Goal: Task Accomplishment & Management: Complete application form

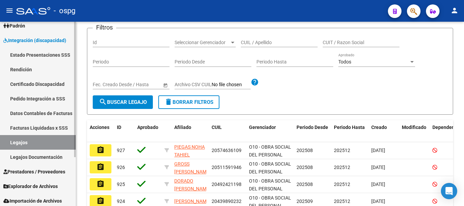
scroll to position [67, 0]
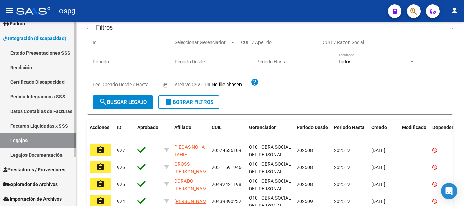
click at [27, 172] on span "Prestadores / Proveedores" at bounding box center [34, 169] width 62 height 7
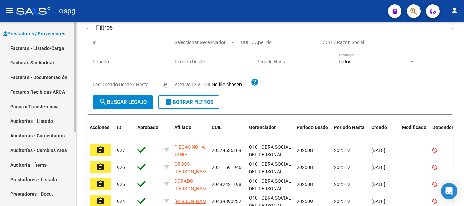
scroll to position [101, 0]
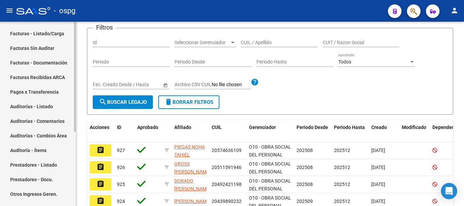
click at [31, 32] on link "Facturas - Listado/Carga" at bounding box center [38, 33] width 76 height 15
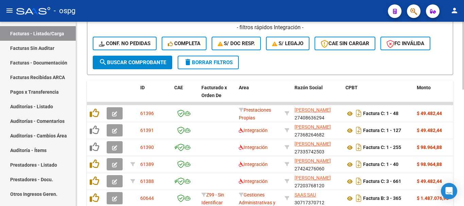
scroll to position [213, 0]
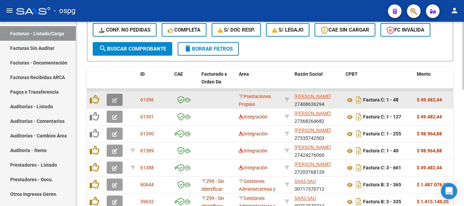
click at [115, 101] on icon "button" at bounding box center [114, 100] width 5 height 5
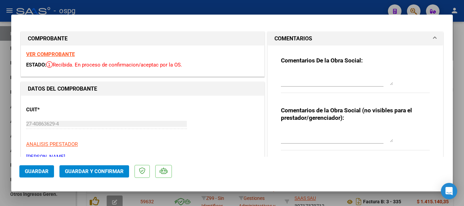
click at [60, 55] on strong "VER COMPROBANTE" at bounding box center [50, 54] width 49 height 6
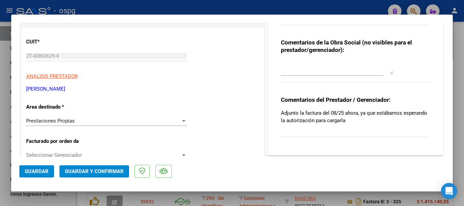
scroll to position [102, 0]
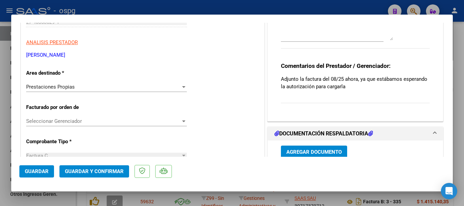
click at [172, 87] on div "Prestaciones Propias" at bounding box center [103, 87] width 155 height 6
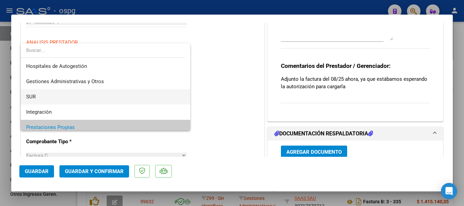
scroll to position [34, 0]
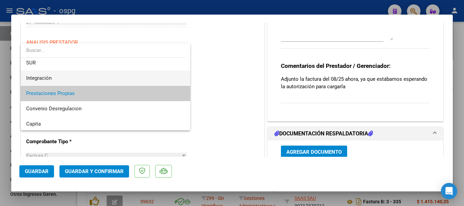
click at [68, 74] on span "Integración" at bounding box center [105, 78] width 159 height 15
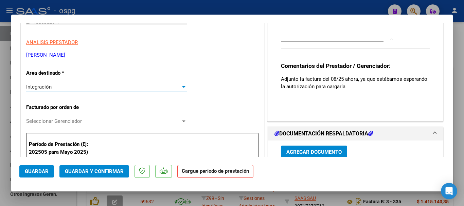
click at [117, 121] on span "Seleccionar Gerenciador" at bounding box center [103, 121] width 155 height 6
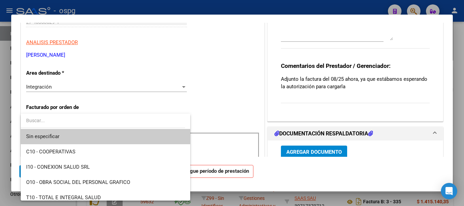
click at [243, 107] on div at bounding box center [232, 103] width 464 height 206
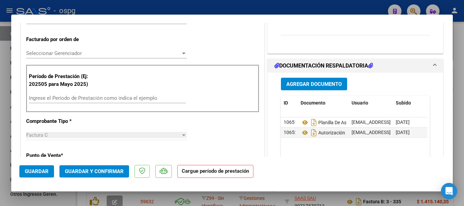
scroll to position [204, 0]
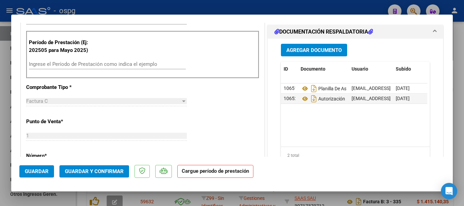
click at [115, 63] on input "Ingrese el Período de Prestación como indica el ejemplo" at bounding box center [107, 64] width 157 height 6
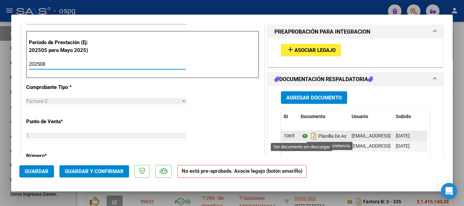
type input "202508"
click at [303, 136] on icon at bounding box center [305, 136] width 9 height 8
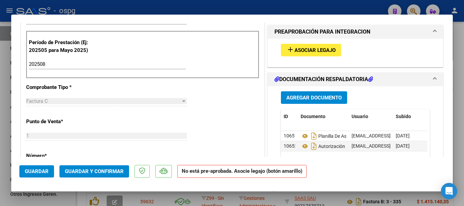
click at [41, 175] on button "Guardar" at bounding box center [36, 171] width 35 height 12
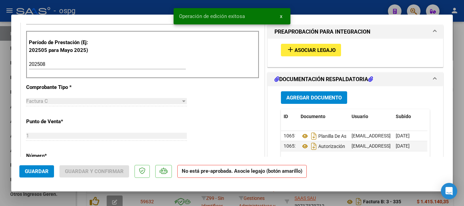
click at [461, 152] on div at bounding box center [232, 103] width 464 height 206
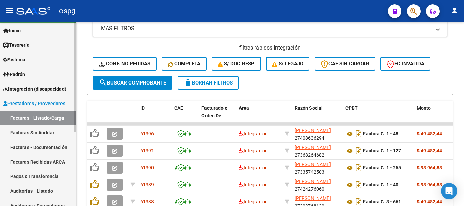
scroll to position [0, 0]
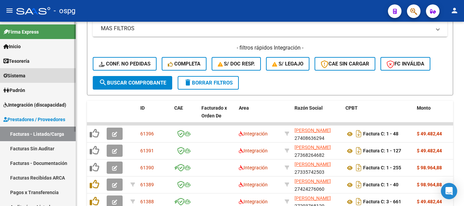
click at [36, 72] on link "Sistema" at bounding box center [38, 75] width 76 height 15
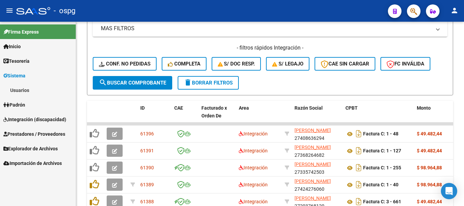
click at [28, 91] on link "Usuarios" at bounding box center [38, 90] width 76 height 15
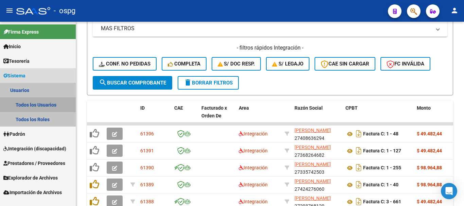
click at [51, 103] on link "Todos los Usuarios" at bounding box center [38, 105] width 76 height 15
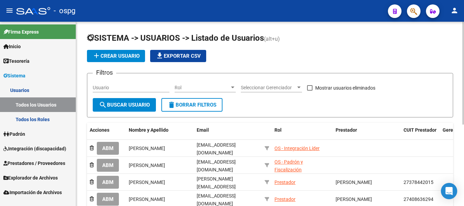
click at [130, 85] on input "Usuario" at bounding box center [131, 88] width 77 height 6
type input "[PERSON_NAME]"
click at [126, 103] on span "search Buscar Usuario" at bounding box center [124, 105] width 51 height 6
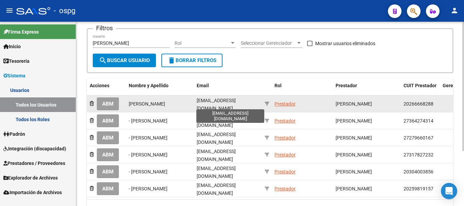
scroll to position [0, 1]
drag, startPoint x: 257, startPoint y: 104, endPoint x: 252, endPoint y: 105, distance: 4.5
click at [236, 105] on span "[EMAIL_ADDRESS][DOMAIN_NAME]" at bounding box center [216, 104] width 39 height 13
drag, startPoint x: 261, startPoint y: 104, endPoint x: 195, endPoint y: 106, distance: 66.0
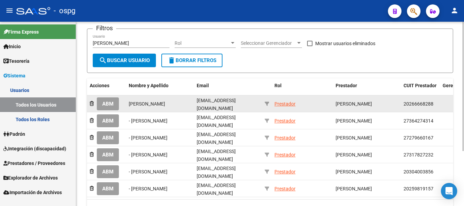
click at [195, 106] on datatable-body-cell "[EMAIL_ADDRESS][DOMAIN_NAME]" at bounding box center [228, 103] width 68 height 17
copy span "[EMAIL_ADDRESS][DOMAIN_NAME]"
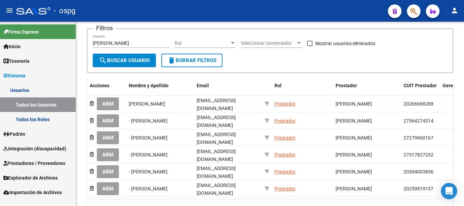
click at [24, 151] on span "Integración (discapacidad)" at bounding box center [34, 148] width 63 height 7
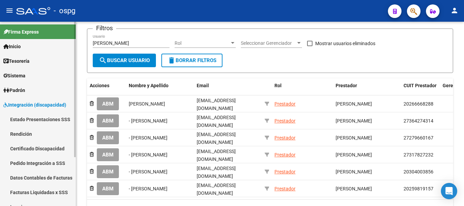
click at [30, 168] on link "Pedido Integración a SSS" at bounding box center [38, 163] width 76 height 15
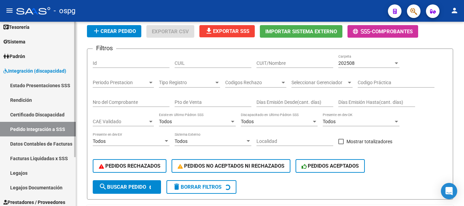
scroll to position [33, 0]
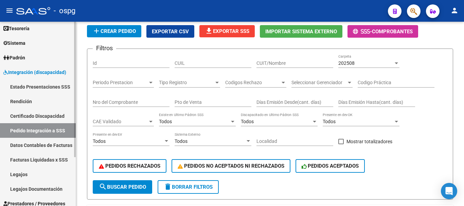
click at [33, 165] on link "Facturas Liquidadas x SSS" at bounding box center [38, 160] width 76 height 15
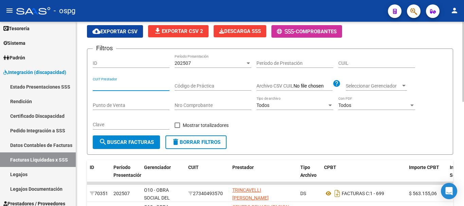
click at [135, 86] on input "CUIT Prestador" at bounding box center [131, 86] width 77 height 6
type input "30-71220773-2"
click at [231, 64] on div "202507" at bounding box center [210, 63] width 71 height 6
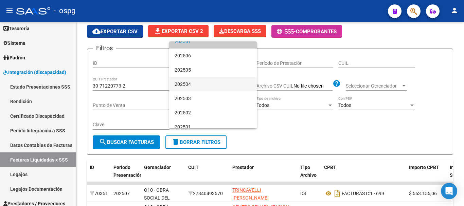
scroll to position [102, 0]
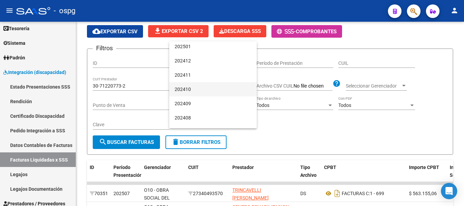
click at [211, 87] on span "202410" at bounding box center [213, 89] width 77 height 14
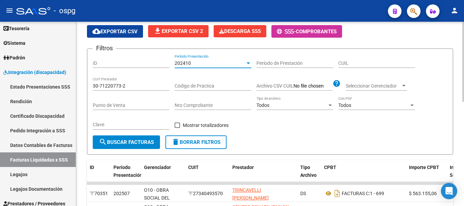
click at [131, 141] on span "search Buscar Facturas" at bounding box center [126, 142] width 55 height 6
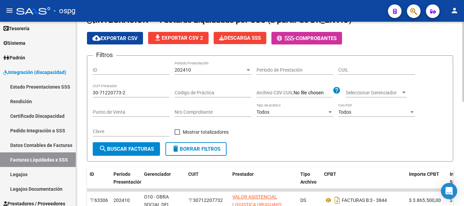
scroll to position [36, 0]
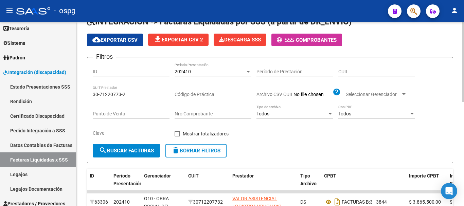
click at [221, 72] on div "202410" at bounding box center [210, 72] width 71 height 6
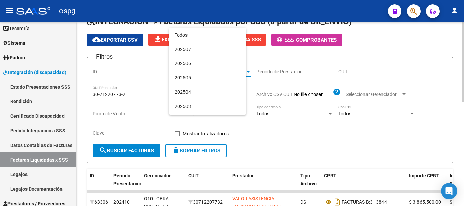
scroll to position [106, 0]
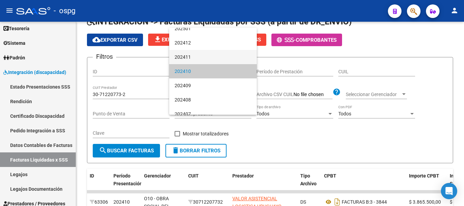
click at [212, 56] on span "202411" at bounding box center [213, 57] width 77 height 14
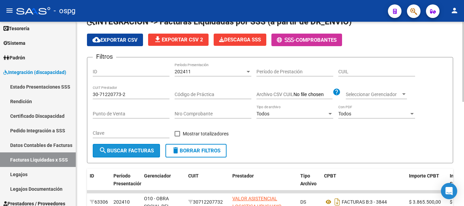
click at [127, 152] on span "search Buscar Facturas" at bounding box center [126, 151] width 55 height 6
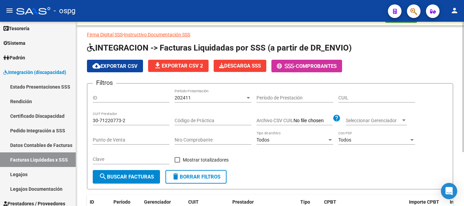
scroll to position [0, 0]
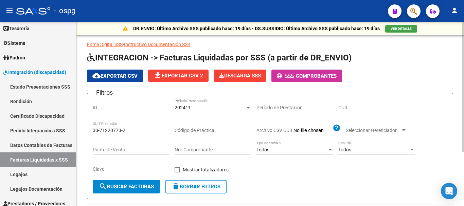
click at [215, 109] on div "202411" at bounding box center [210, 108] width 71 height 6
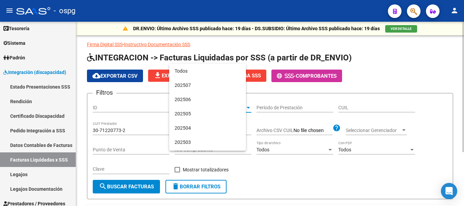
scroll to position [92, 0]
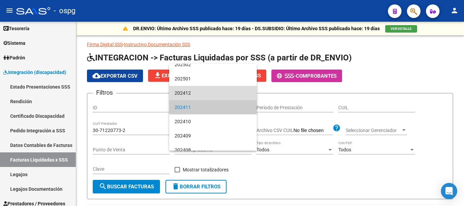
click at [219, 90] on span "202412" at bounding box center [213, 93] width 77 height 14
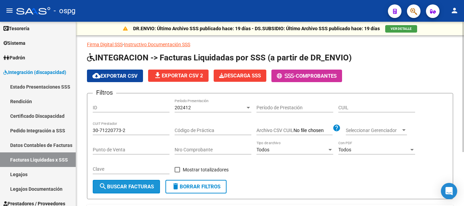
click at [124, 188] on span "search Buscar Facturas" at bounding box center [126, 187] width 55 height 6
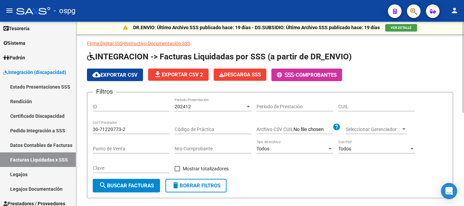
scroll to position [0, 0]
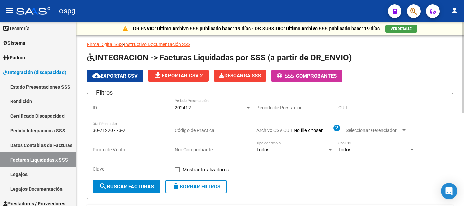
click at [208, 109] on div "202412" at bounding box center [210, 108] width 71 height 6
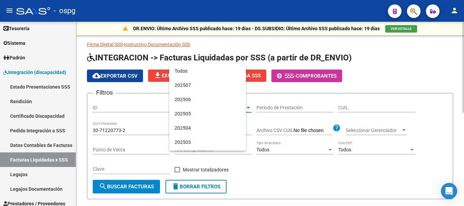
scroll to position [78, 0]
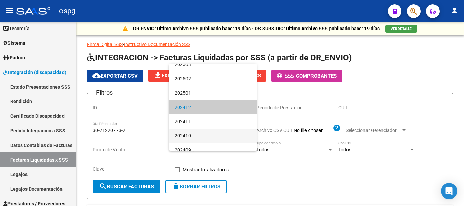
click at [199, 135] on span "202410" at bounding box center [213, 136] width 77 height 14
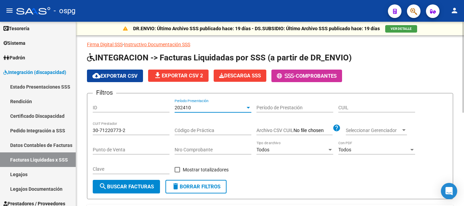
click at [126, 188] on span "search Buscar Facturas" at bounding box center [126, 187] width 55 height 6
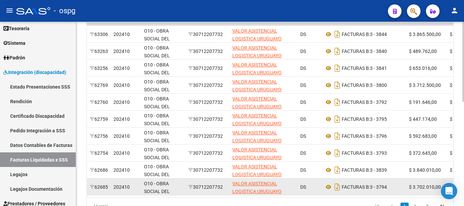
scroll to position [238, 0]
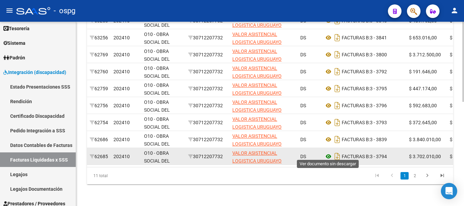
click at [327, 153] on icon at bounding box center [328, 157] width 9 height 8
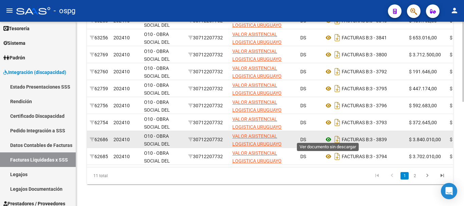
click at [328, 136] on icon at bounding box center [328, 140] width 9 height 8
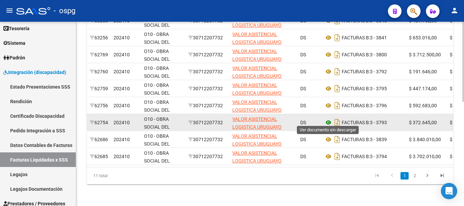
click at [330, 120] on icon at bounding box center [328, 123] width 9 height 8
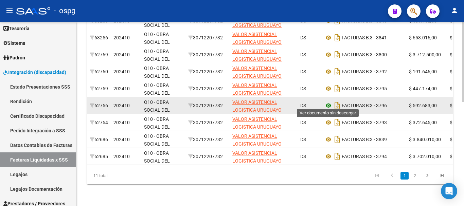
click at [327, 102] on icon at bounding box center [328, 106] width 9 height 8
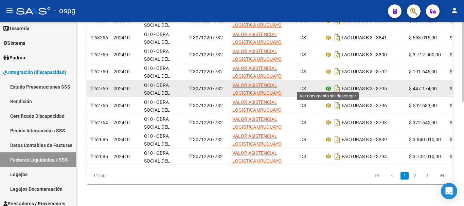
click at [330, 85] on icon at bounding box center [328, 89] width 9 height 8
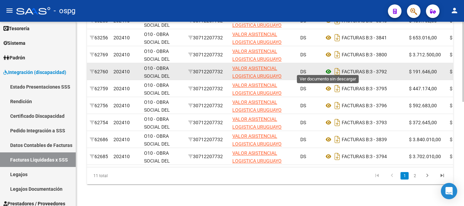
click at [327, 70] on icon at bounding box center [328, 72] width 9 height 8
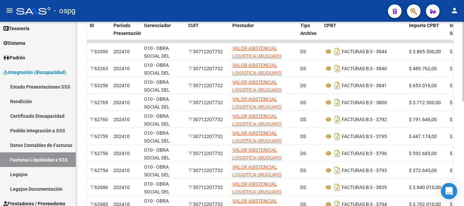
scroll to position [170, 0]
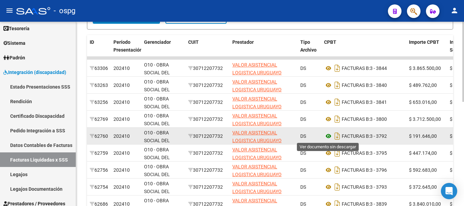
click at [329, 136] on icon at bounding box center [328, 136] width 9 height 8
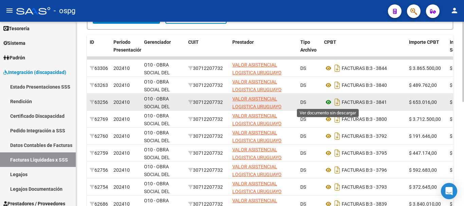
click at [327, 101] on icon at bounding box center [328, 102] width 9 height 8
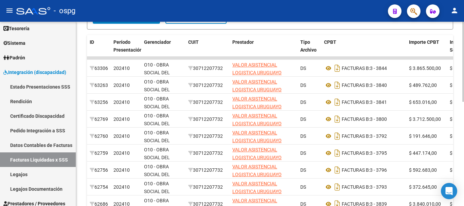
click at [463, 155] on div at bounding box center [463, 137] width 2 height 80
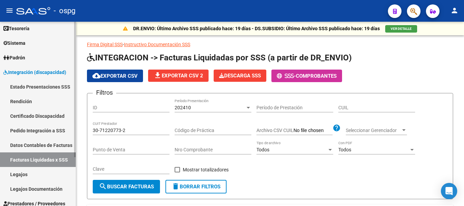
scroll to position [67, 0]
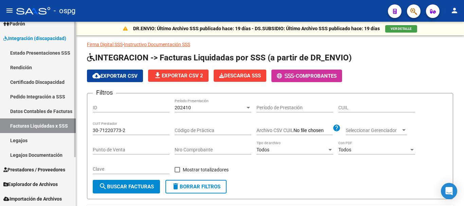
click at [45, 171] on span "Prestadores / Proveedores" at bounding box center [34, 169] width 62 height 7
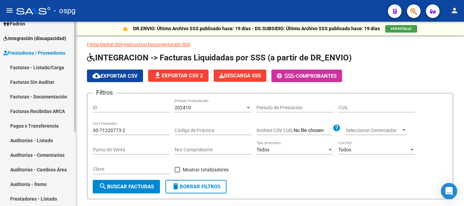
click at [35, 71] on link "Facturas - Listado/Carga" at bounding box center [38, 67] width 76 height 15
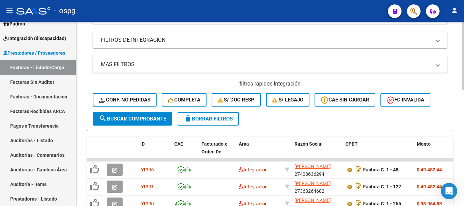
scroll to position [204, 0]
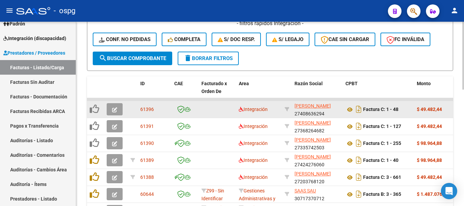
click at [112, 109] on icon "button" at bounding box center [114, 109] width 5 height 5
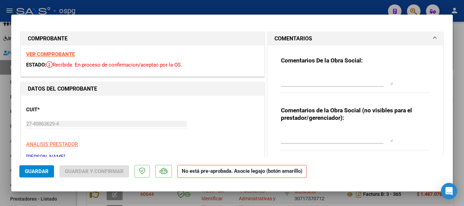
click at [55, 54] on strong "VER COMPROBANTE" at bounding box center [50, 54] width 49 height 6
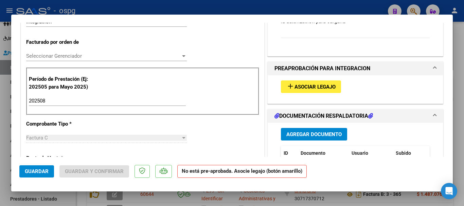
scroll to position [170, 0]
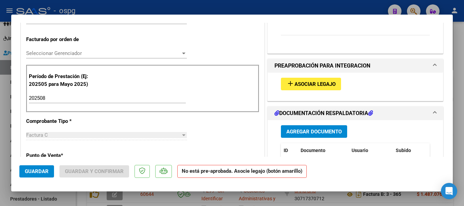
click at [316, 87] on span "Asociar Legajo" at bounding box center [315, 84] width 41 height 6
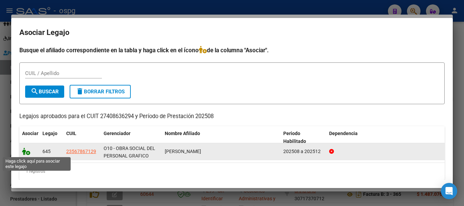
click at [28, 154] on icon at bounding box center [26, 151] width 8 height 7
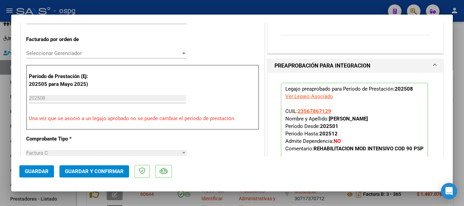
click at [40, 173] on span "Guardar" at bounding box center [37, 172] width 24 height 6
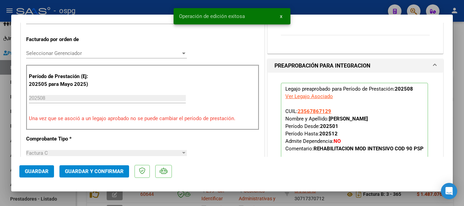
click at [464, 149] on div at bounding box center [232, 103] width 464 height 206
type input "$ 0,00"
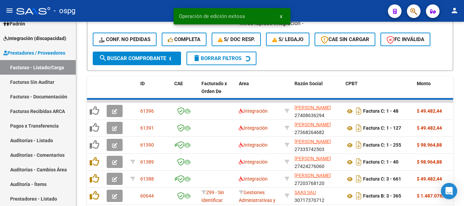
scroll to position [204, 0]
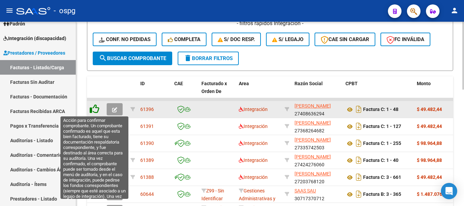
click at [96, 110] on icon at bounding box center [95, 109] width 10 height 10
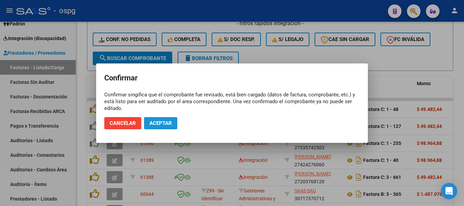
click at [158, 123] on span "Aceptar" at bounding box center [161, 123] width 22 height 6
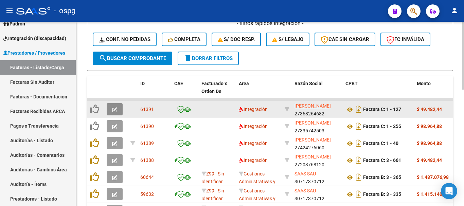
click at [112, 110] on icon "button" at bounding box center [114, 109] width 5 height 5
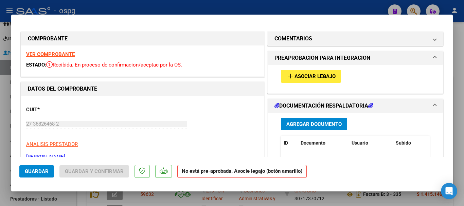
click at [56, 54] on strong "VER COMPROBANTE" at bounding box center [50, 54] width 49 height 6
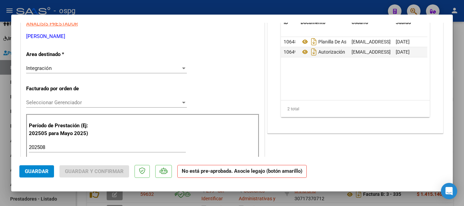
scroll to position [136, 0]
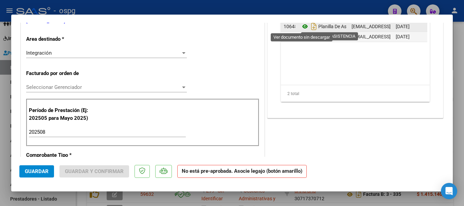
click at [303, 24] on icon at bounding box center [305, 26] width 9 height 8
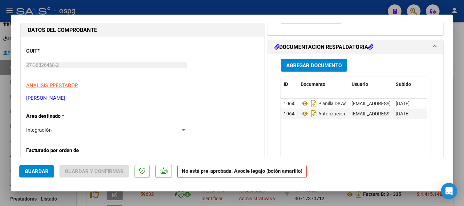
scroll to position [34, 0]
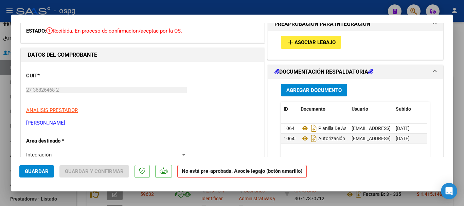
click at [317, 46] on span "Asociar Legajo" at bounding box center [315, 43] width 41 height 6
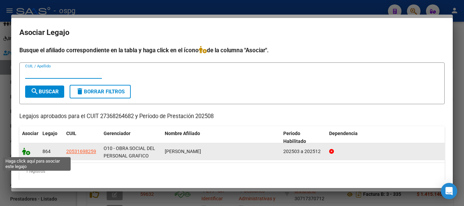
click at [28, 154] on icon at bounding box center [26, 151] width 8 height 7
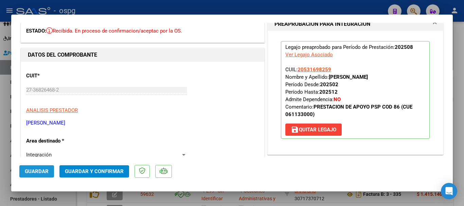
click at [35, 175] on button "Guardar" at bounding box center [36, 171] width 35 height 12
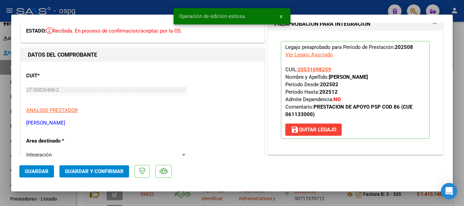
click at [456, 135] on div at bounding box center [232, 103] width 464 height 206
type input "$ 0,00"
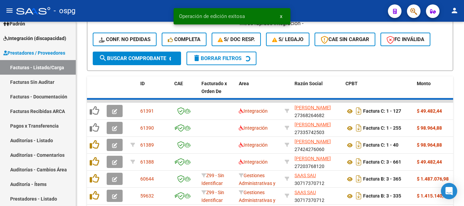
scroll to position [204, 0]
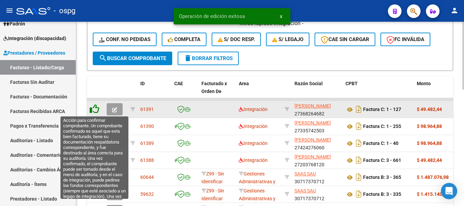
click at [95, 111] on icon at bounding box center [95, 109] width 10 height 10
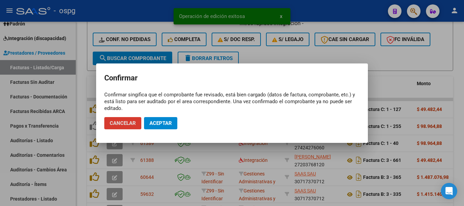
click at [170, 122] on span "Aceptar" at bounding box center [161, 123] width 22 height 6
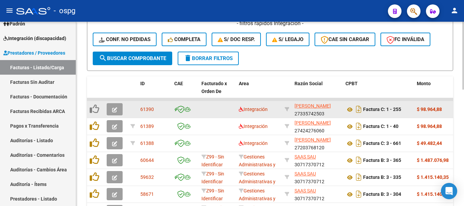
click at [113, 110] on icon "button" at bounding box center [114, 109] width 5 height 5
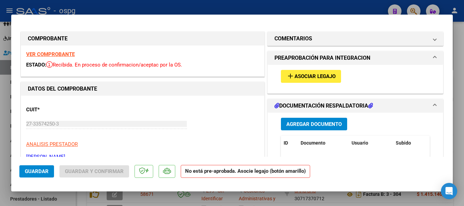
click at [63, 55] on strong "VER COMPROBANTE" at bounding box center [50, 54] width 49 height 6
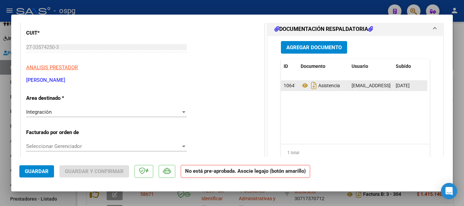
scroll to position [68, 0]
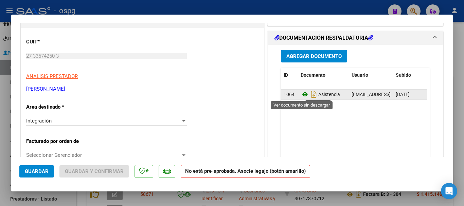
click at [302, 94] on icon at bounding box center [305, 94] width 9 height 8
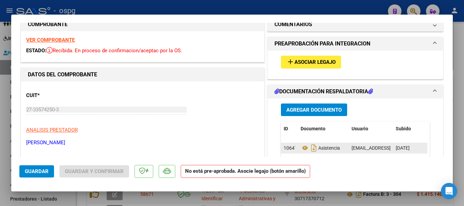
scroll to position [0, 0]
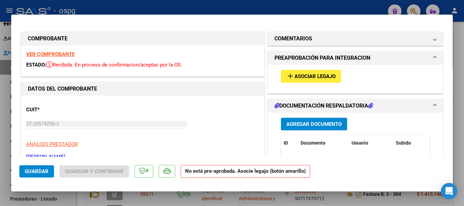
click at [318, 77] on span "Asociar Legajo" at bounding box center [315, 77] width 41 height 6
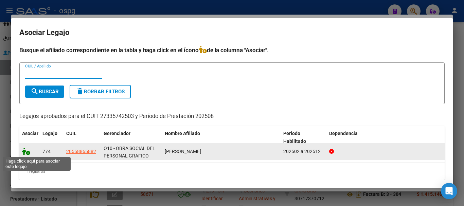
click at [28, 153] on icon at bounding box center [26, 151] width 8 height 7
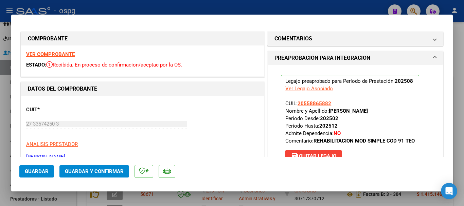
click at [31, 174] on span "Guardar" at bounding box center [37, 172] width 24 height 6
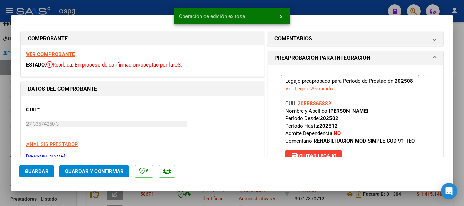
click at [460, 135] on div at bounding box center [232, 103] width 464 height 206
type input "$ 0,00"
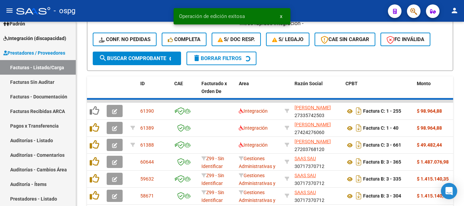
scroll to position [204, 0]
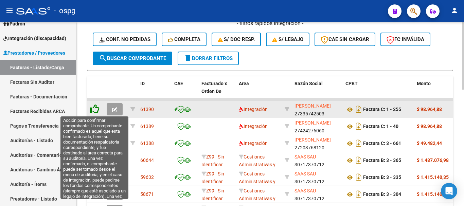
click at [95, 109] on icon at bounding box center [95, 109] width 10 height 10
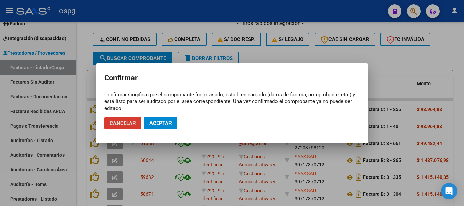
click at [168, 125] on span "Aceptar" at bounding box center [161, 123] width 22 height 6
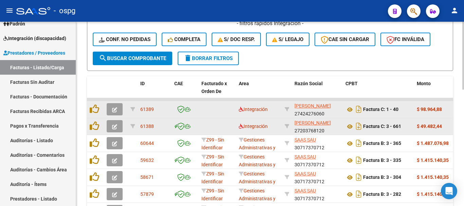
click at [113, 110] on icon "button" at bounding box center [114, 109] width 5 height 5
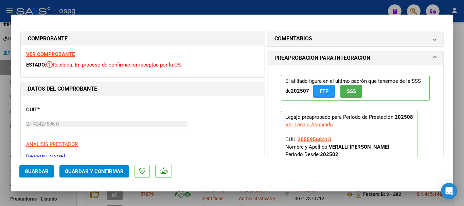
click at [63, 53] on strong "VER COMPROBANTE" at bounding box center [50, 54] width 49 height 6
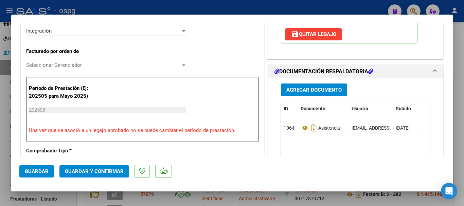
scroll to position [170, 0]
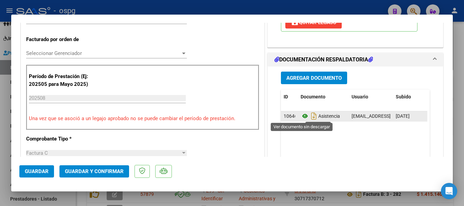
click at [303, 116] on icon at bounding box center [305, 116] width 9 height 8
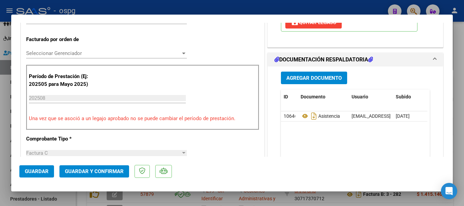
click at [461, 148] on div at bounding box center [232, 103] width 464 height 206
type input "$ 0,00"
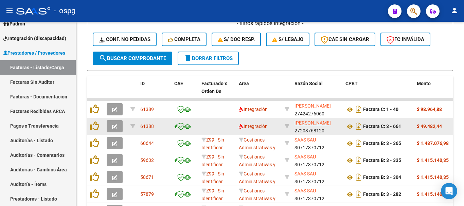
scroll to position [204, 0]
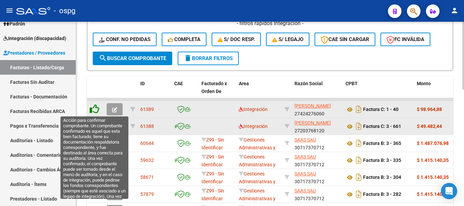
click at [95, 109] on icon at bounding box center [95, 109] width 10 height 10
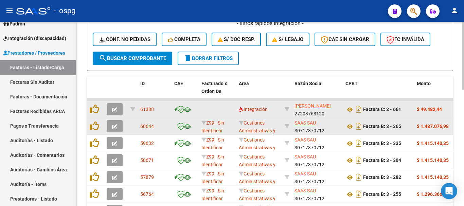
click at [113, 109] on icon "button" at bounding box center [114, 109] width 5 height 5
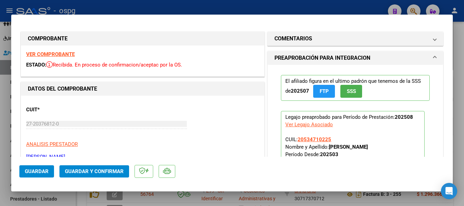
click at [60, 53] on strong "VER COMPROBANTE" at bounding box center [50, 54] width 49 height 6
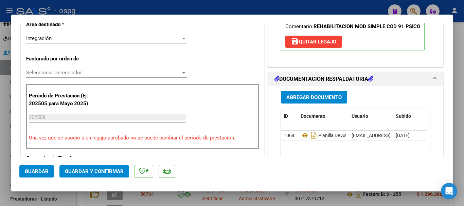
scroll to position [170, 0]
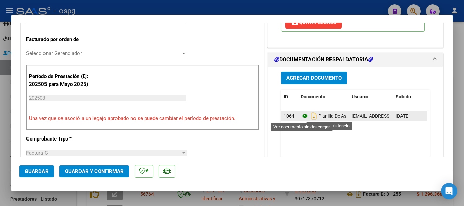
click at [303, 117] on icon at bounding box center [305, 116] width 9 height 8
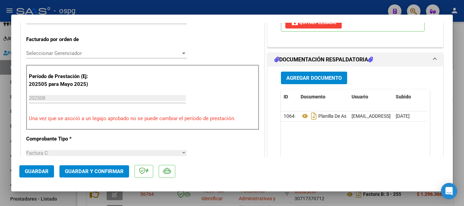
click at [458, 99] on div at bounding box center [232, 103] width 464 height 206
type input "$ 0,00"
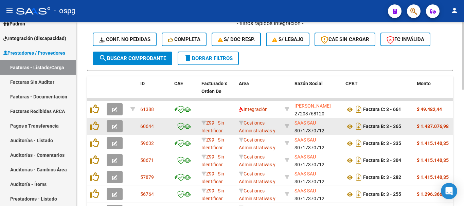
scroll to position [204, 0]
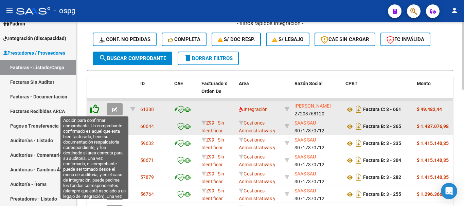
click at [96, 109] on icon at bounding box center [95, 109] width 10 height 10
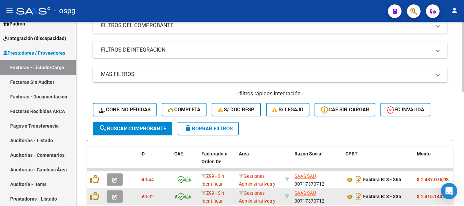
scroll to position [94, 0]
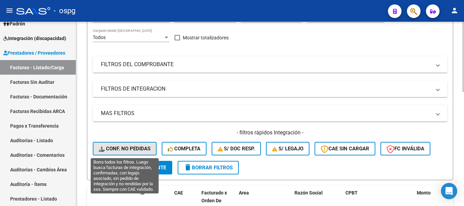
click at [133, 147] on span "Conf. no pedidas" at bounding box center [125, 149] width 52 height 6
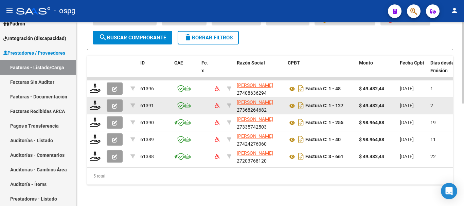
scroll to position [230, 0]
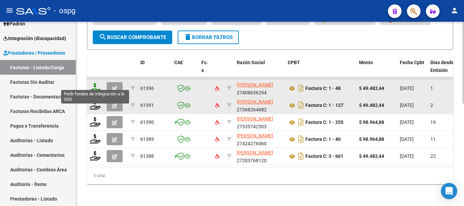
click at [94, 84] on icon at bounding box center [95, 88] width 11 height 10
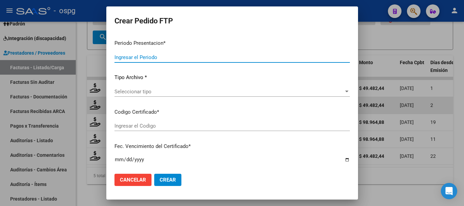
type input "202508"
type input "$ 49.482,44"
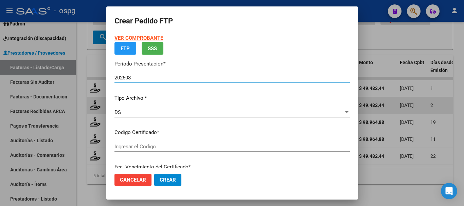
type input "5111498443"
type input "[DATE]"
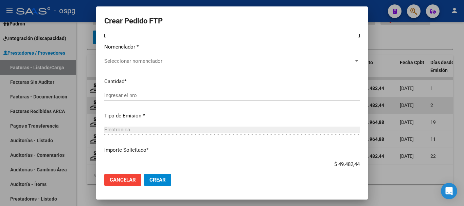
scroll to position [272, 0]
click at [245, 63] on span "Seleccionar nomenclador" at bounding box center [228, 61] width 249 height 6
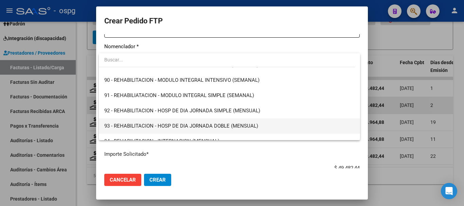
scroll to position [1340, 0]
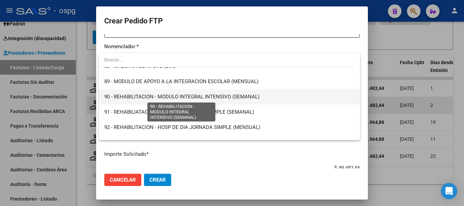
click at [139, 100] on span "90 - REHABILITACION - MODULO INTEGRAL INTENSIVO (SEMANAL)" at bounding box center [181, 97] width 155 height 6
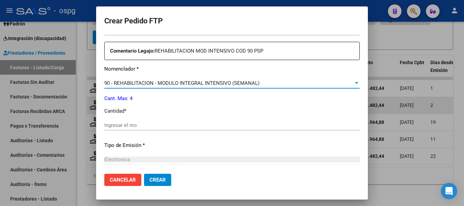
scroll to position [272, 0]
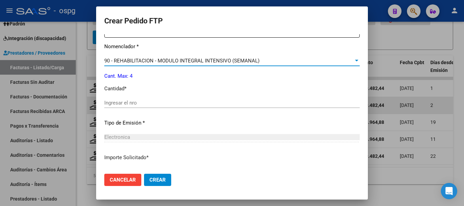
click at [235, 104] on input "Ingresar el nro" at bounding box center [232, 103] width 256 height 6
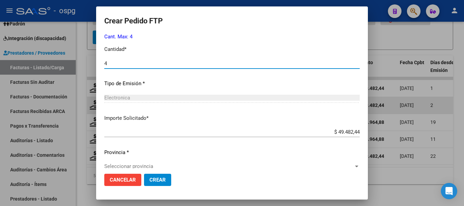
scroll to position [321, 0]
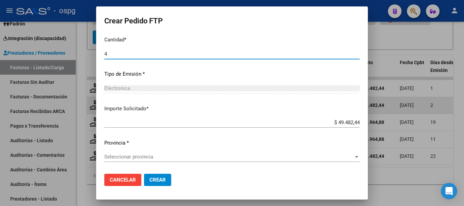
type input "4"
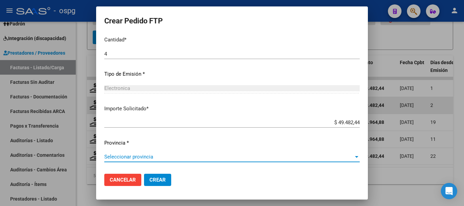
click at [136, 156] on span "Seleccionar provincia" at bounding box center [228, 157] width 249 height 6
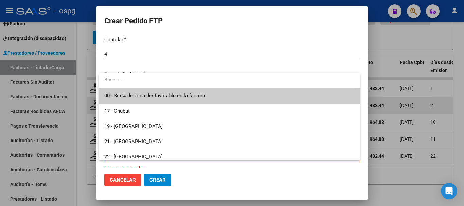
click at [211, 100] on span "00 - Sin % de zona desfavorable en la factura" at bounding box center [229, 95] width 250 height 15
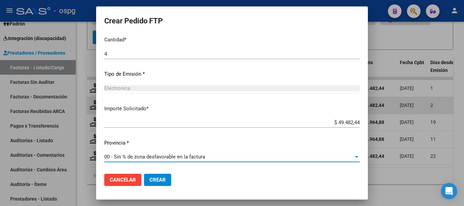
click at [155, 180] on span "Crear" at bounding box center [158, 180] width 16 height 6
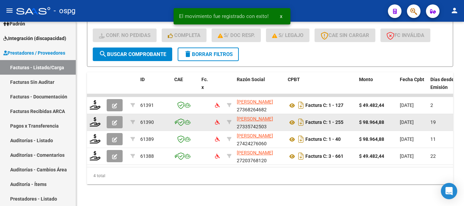
scroll to position [213, 0]
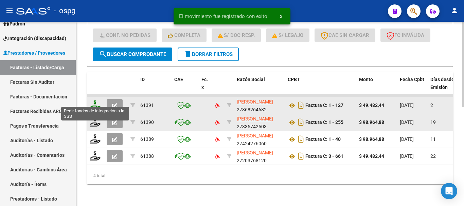
click at [95, 102] on icon at bounding box center [95, 105] width 11 height 10
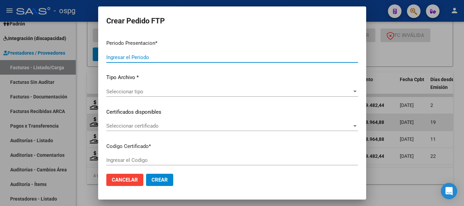
type input "202508"
type input "$ 49.482,44"
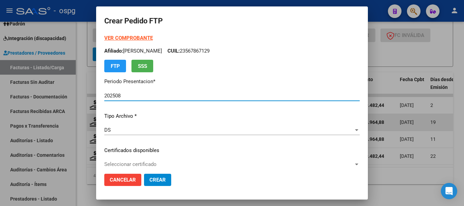
type input "2164815"
type input "[DATE]"
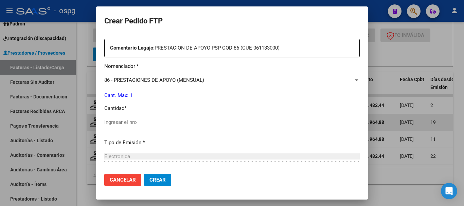
scroll to position [272, 0]
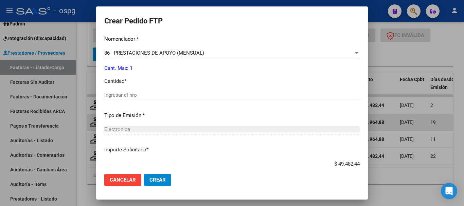
click at [197, 97] on input "Ingresar el nro" at bounding box center [232, 95] width 256 height 6
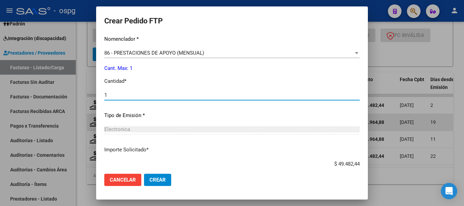
type input "1"
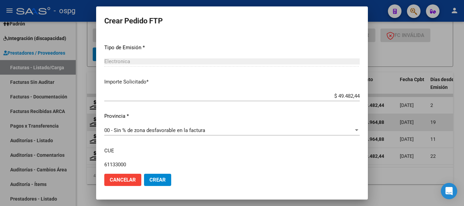
scroll to position [306, 0]
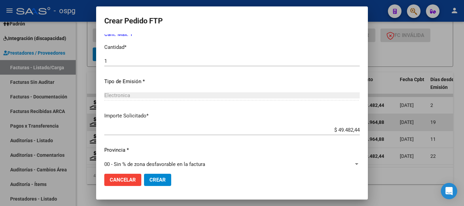
click at [157, 183] on span "Crear" at bounding box center [158, 180] width 16 height 6
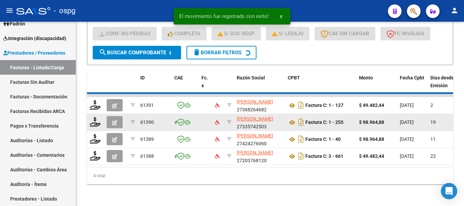
scroll to position [196, 0]
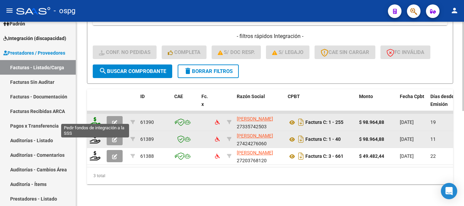
click at [94, 119] on icon at bounding box center [95, 122] width 11 height 10
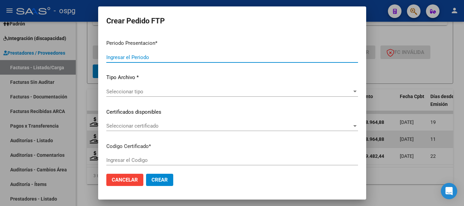
type input "202508"
type input "$ 98.964,88"
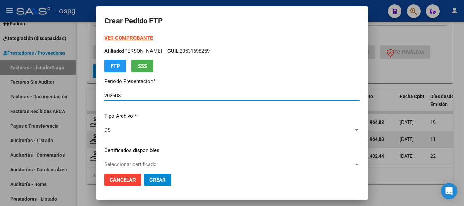
type input "2445015"
type input "[DATE]"
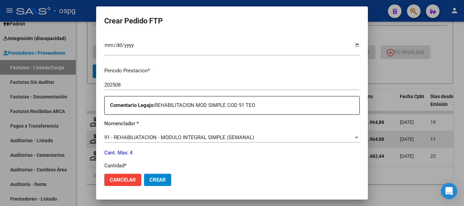
scroll to position [238, 0]
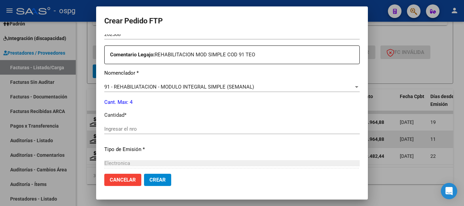
click at [192, 130] on input "Ingresar el nro" at bounding box center [232, 129] width 256 height 6
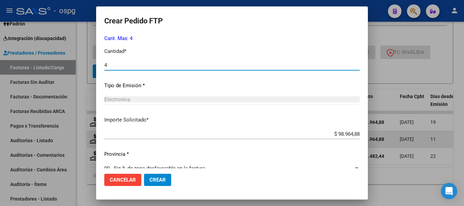
scroll to position [306, 0]
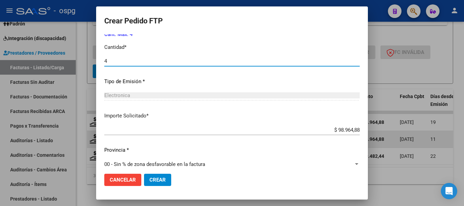
type input "4"
click at [161, 184] on button "Crear" at bounding box center [157, 180] width 27 height 12
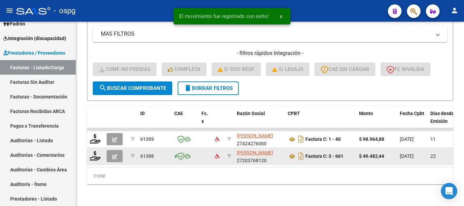
scroll to position [179, 0]
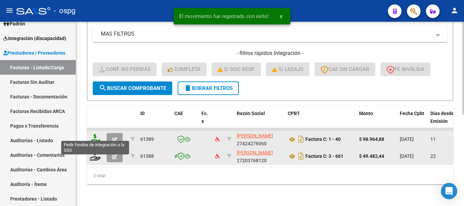
click at [95, 135] on icon at bounding box center [95, 139] width 11 height 10
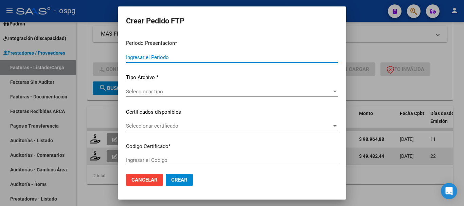
type input "202508"
type input "$ 98.964,88"
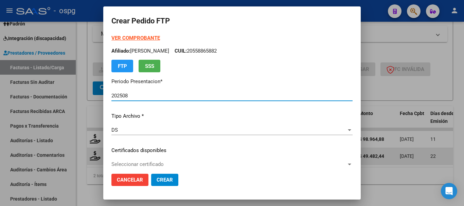
type input "2744722"
type input "[DATE]"
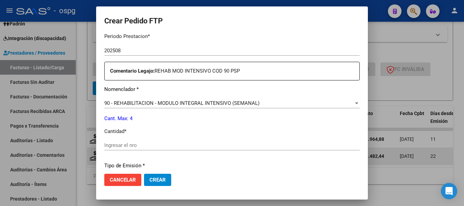
scroll to position [238, 0]
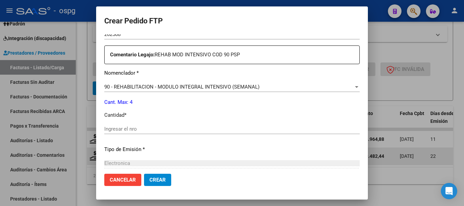
click at [178, 130] on input "Ingresar el nro" at bounding box center [232, 129] width 256 height 6
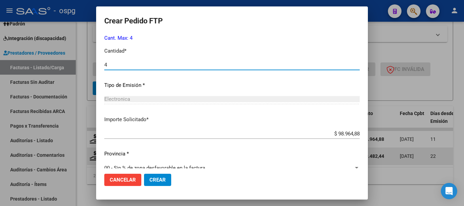
scroll to position [306, 0]
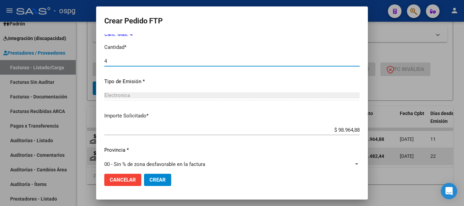
type input "4"
click at [157, 182] on span "Crear" at bounding box center [158, 180] width 16 height 6
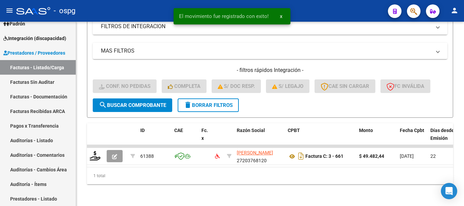
scroll to position [162, 0]
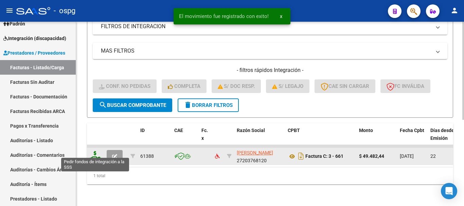
click at [95, 154] on icon at bounding box center [95, 156] width 11 height 10
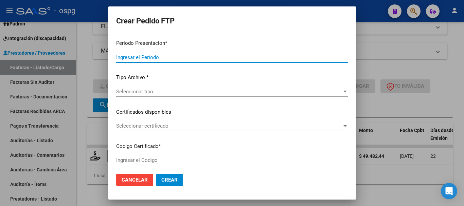
type input "202508"
type input "$ 49.482,44"
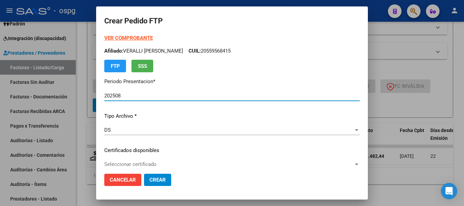
type input "7374748372"
type input "[DATE]"
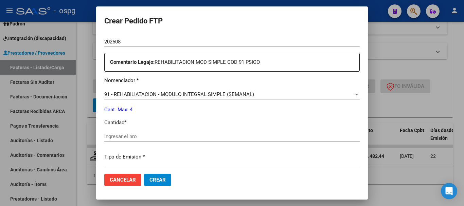
scroll to position [238, 0]
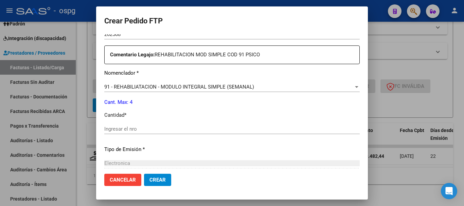
click at [189, 129] on input "Ingresar el nro" at bounding box center [232, 129] width 256 height 6
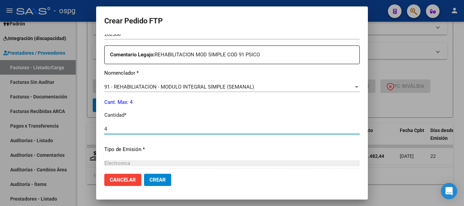
type input "4"
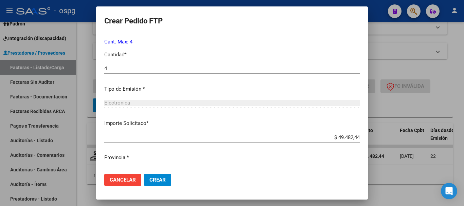
scroll to position [279, 0]
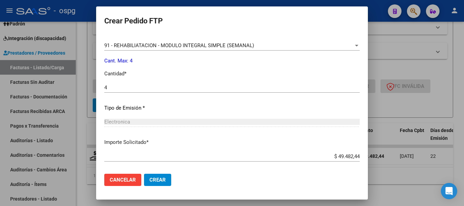
click at [162, 184] on button "Crear" at bounding box center [157, 180] width 27 height 12
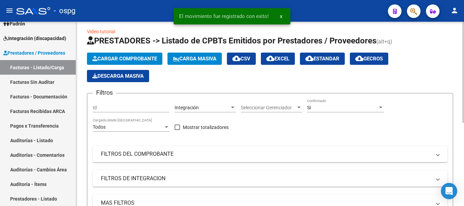
scroll to position [0, 0]
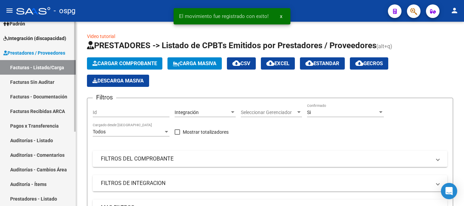
click at [35, 43] on link "Integración (discapacidad)" at bounding box center [38, 38] width 76 height 15
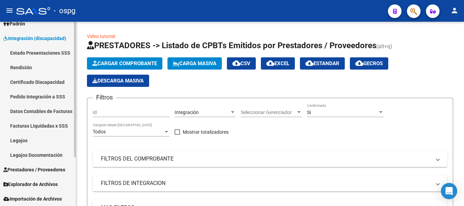
click at [37, 98] on link "Pedido Integración a SSS" at bounding box center [38, 96] width 76 height 15
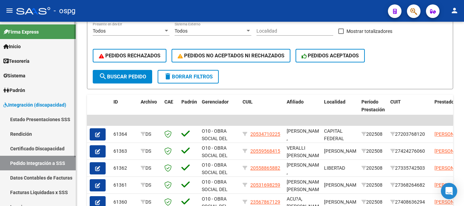
click at [40, 145] on link "Certificado Discapacidad" at bounding box center [38, 148] width 76 height 15
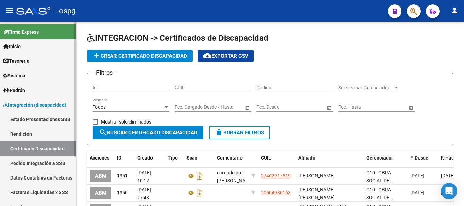
click at [34, 85] on link "Padrón" at bounding box center [38, 90] width 76 height 15
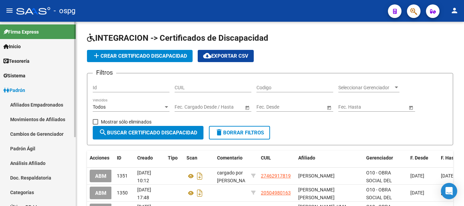
click at [52, 162] on link "Análisis Afiliado" at bounding box center [38, 163] width 76 height 15
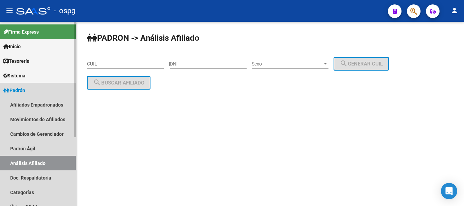
click at [36, 167] on link "Análisis Afiliado" at bounding box center [38, 163] width 76 height 15
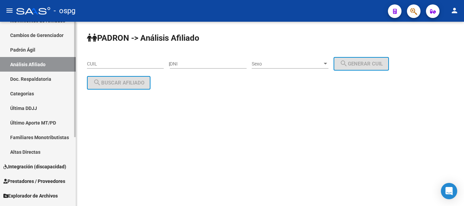
scroll to position [102, 0]
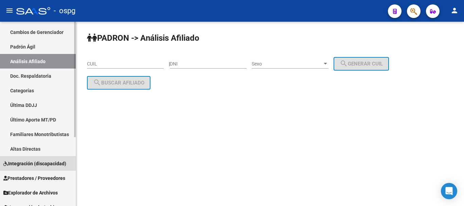
click at [38, 166] on span "Integración (discapacidad)" at bounding box center [34, 163] width 63 height 7
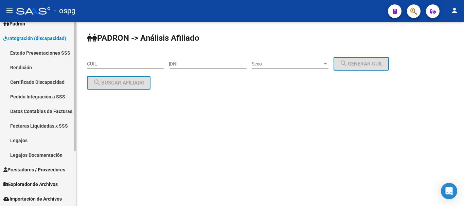
scroll to position [67, 0]
click at [25, 172] on span "Prestadores / Proveedores" at bounding box center [34, 169] width 62 height 7
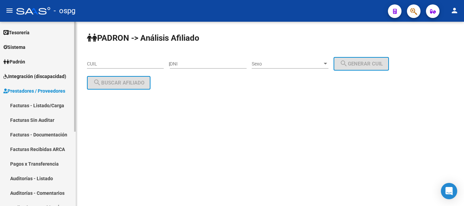
scroll to position [0, 0]
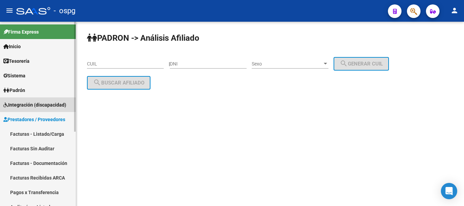
click at [33, 108] on span "Integración (discapacidad)" at bounding box center [34, 104] width 63 height 7
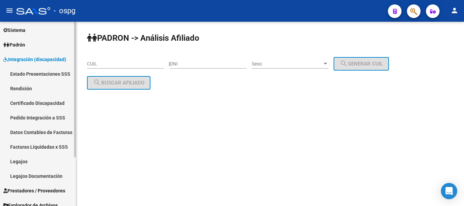
scroll to position [67, 0]
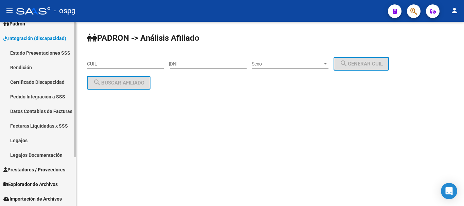
click at [51, 173] on span "Prestadores / Proveedores" at bounding box center [34, 169] width 62 height 7
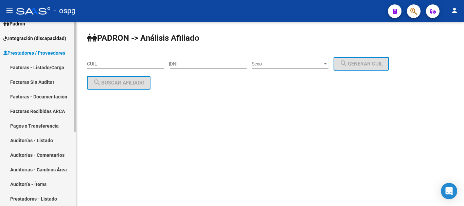
click at [48, 42] on link "Integración (discapacidad)" at bounding box center [38, 38] width 76 height 15
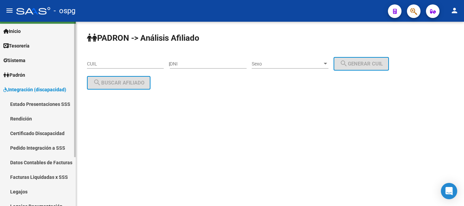
scroll to position [0, 0]
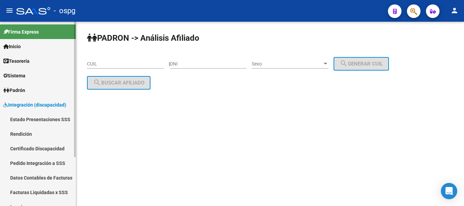
click at [34, 107] on span "Integración (discapacidad)" at bounding box center [34, 104] width 63 height 7
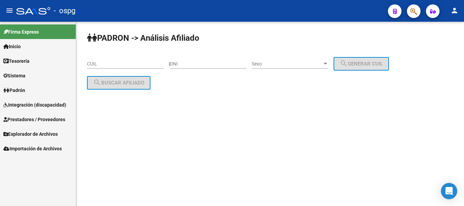
click at [39, 138] on link "Explorador de Archivos" at bounding box center [38, 134] width 76 height 15
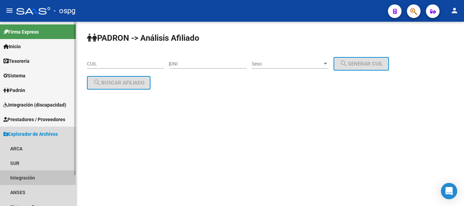
click at [15, 176] on link "Integración" at bounding box center [38, 178] width 76 height 15
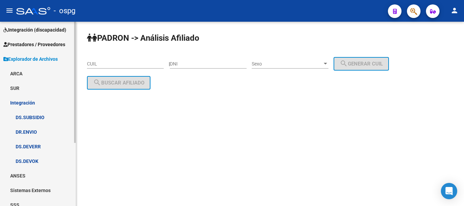
scroll to position [96, 0]
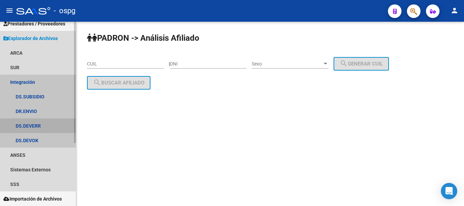
click at [44, 124] on link "DS.DEVERR" at bounding box center [38, 126] width 76 height 15
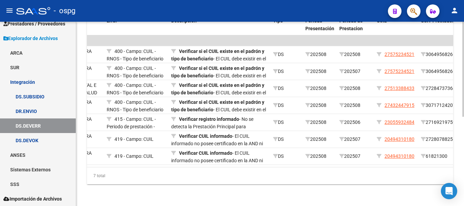
scroll to position [0, 75]
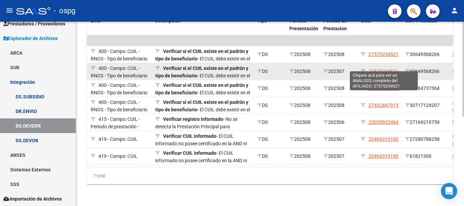
click at [375, 69] on span "27575234521" at bounding box center [384, 71] width 30 height 5
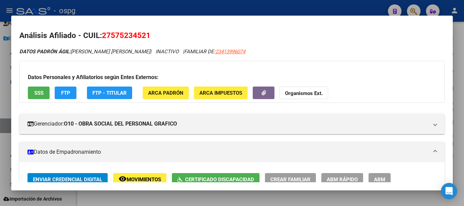
click at [462, 117] on div at bounding box center [232, 103] width 464 height 206
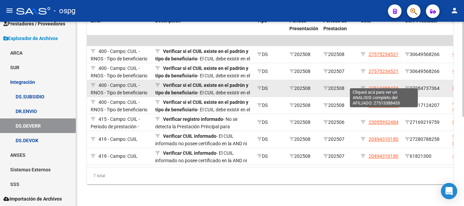
click at [382, 86] on span "27513388433" at bounding box center [384, 88] width 30 height 5
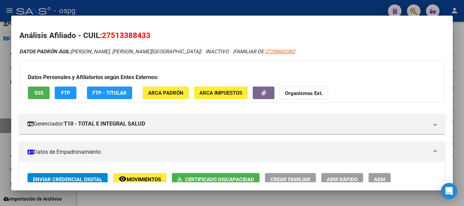
click at [459, 95] on div at bounding box center [232, 103] width 464 height 206
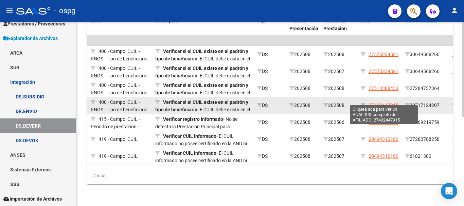
click at [388, 103] on span "27432447915" at bounding box center [384, 105] width 30 height 5
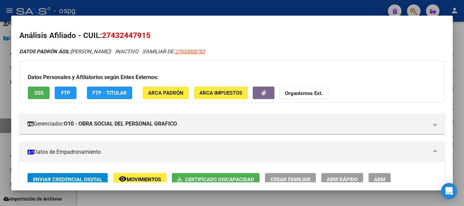
click at [464, 110] on div at bounding box center [232, 103] width 464 height 206
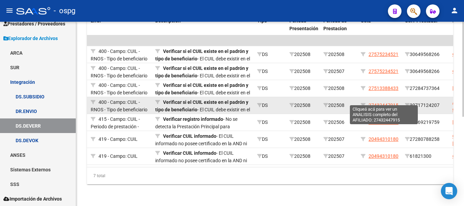
click at [389, 103] on span "27432447915" at bounding box center [384, 105] width 30 height 5
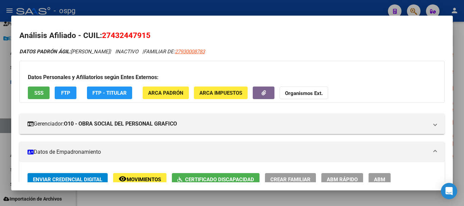
click at [460, 121] on div at bounding box center [232, 103] width 464 height 206
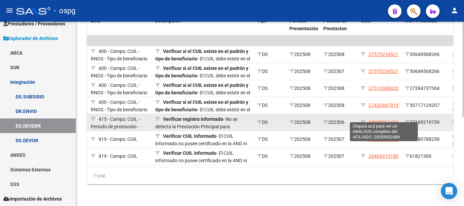
click at [374, 120] on span "23055932484" at bounding box center [384, 122] width 30 height 5
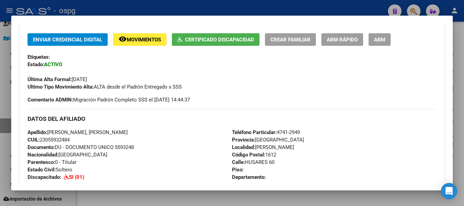
scroll to position [170, 0]
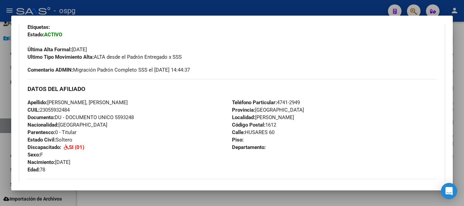
click at [461, 147] on div at bounding box center [232, 103] width 464 height 206
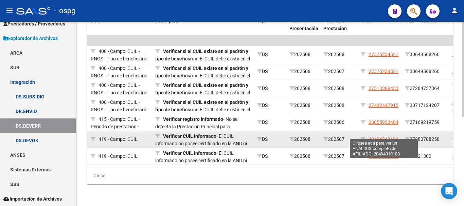
click at [383, 137] on span "20494310180" at bounding box center [384, 139] width 30 height 5
type textarea "20494310180"
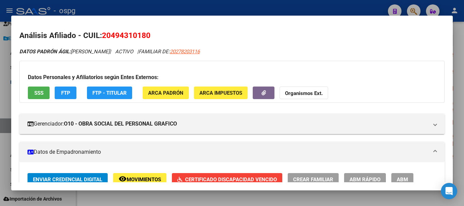
click at [457, 145] on div at bounding box center [232, 103] width 464 height 206
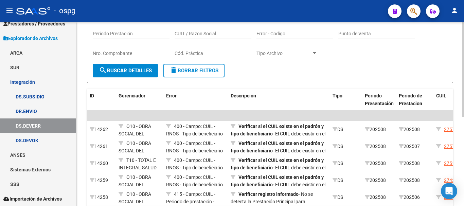
scroll to position [37, 0]
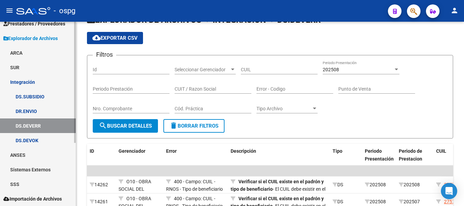
click at [52, 82] on link "Integración" at bounding box center [38, 82] width 76 height 15
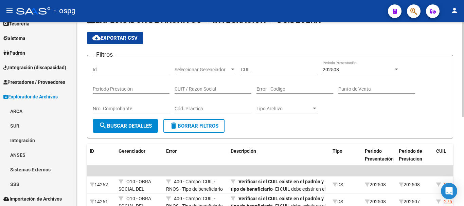
scroll to position [37, 0]
click at [30, 68] on span "Integración (discapacidad)" at bounding box center [34, 67] width 63 height 7
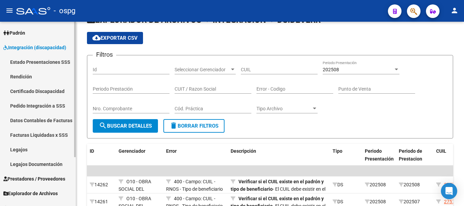
scroll to position [67, 0]
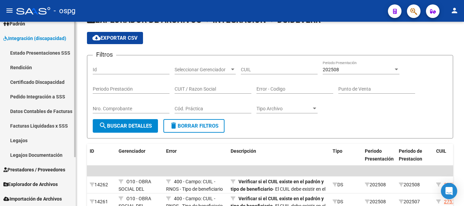
click at [24, 173] on span "Prestadores / Proveedores" at bounding box center [34, 169] width 62 height 7
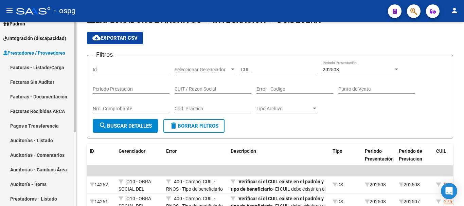
click at [38, 70] on link "Facturas - Listado/Carga" at bounding box center [38, 67] width 76 height 15
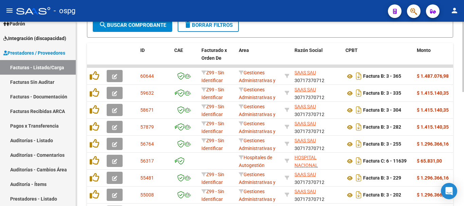
scroll to position [128, 0]
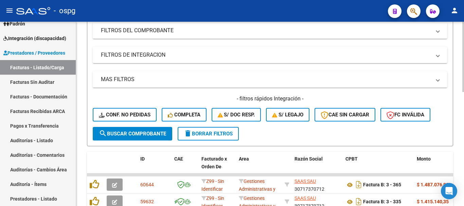
click at [216, 137] on button "delete Borrar Filtros" at bounding box center [208, 134] width 61 height 14
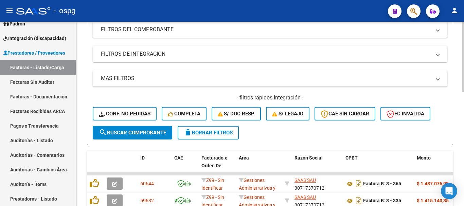
scroll to position [170, 0]
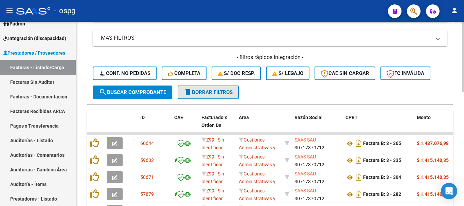
click at [206, 88] on button "delete Borrar Filtros" at bounding box center [208, 93] width 61 height 14
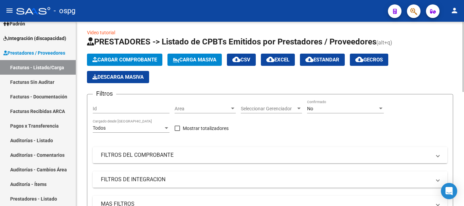
scroll to position [0, 0]
